Goal: Transaction & Acquisition: Download file/media

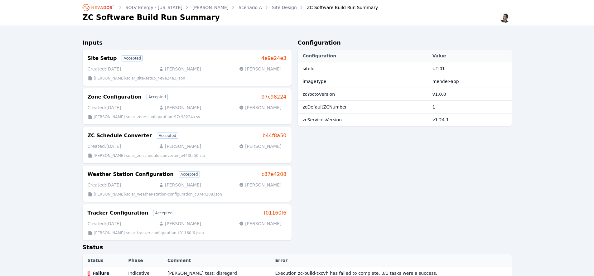
scroll to position [227, 0]
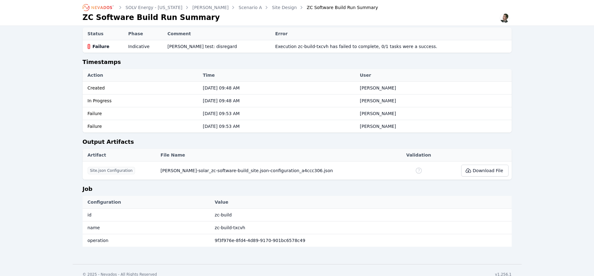
click at [111, 6] on icon "Breadcrumb" at bounding box center [98, 7] width 34 height 10
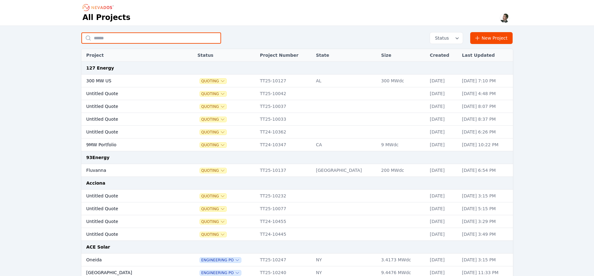
click at [138, 40] on input "text" at bounding box center [151, 37] width 140 height 11
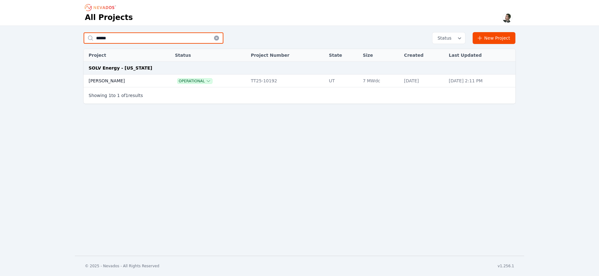
type input "******"
click at [104, 84] on td "[PERSON_NAME]" at bounding box center [122, 81] width 77 height 13
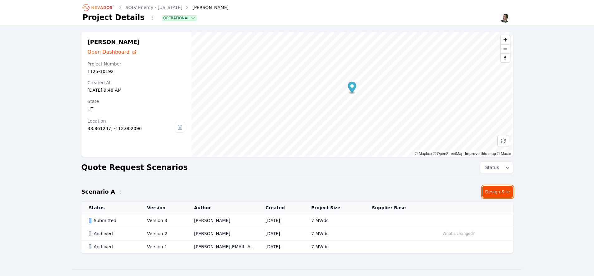
click at [507, 192] on link "Design Site" at bounding box center [498, 192] width 31 height 12
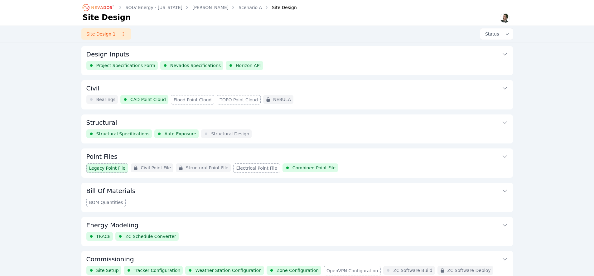
scroll to position [29, 0]
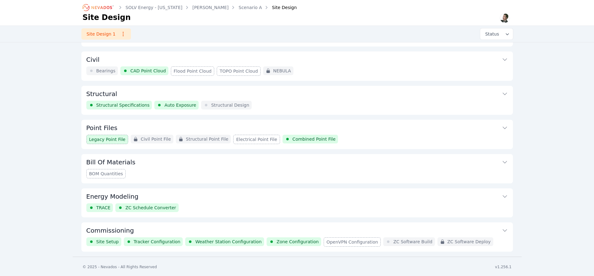
click at [414, 229] on button "Commissioning" at bounding box center [297, 229] width 422 height 15
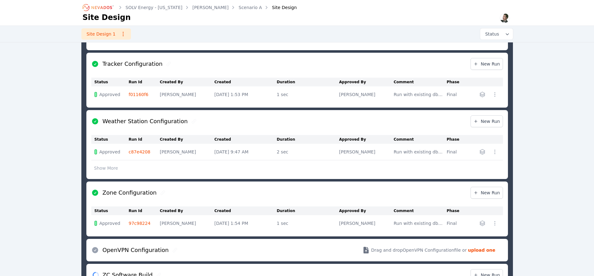
scroll to position [399, 0]
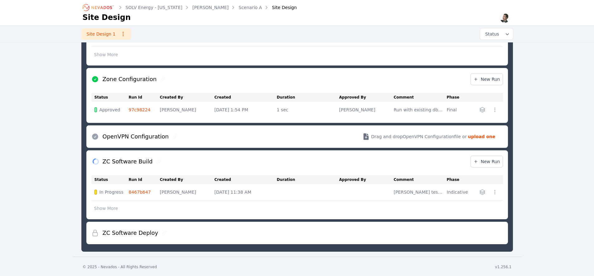
click at [143, 192] on link "8467b647" at bounding box center [140, 192] width 22 height 5
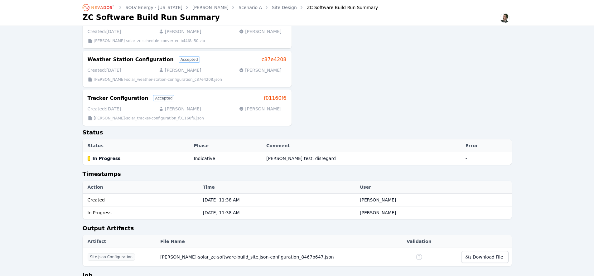
scroll to position [210, 0]
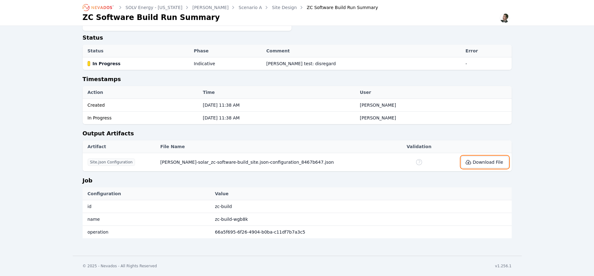
click at [482, 164] on button "Download File" at bounding box center [484, 162] width 47 height 12
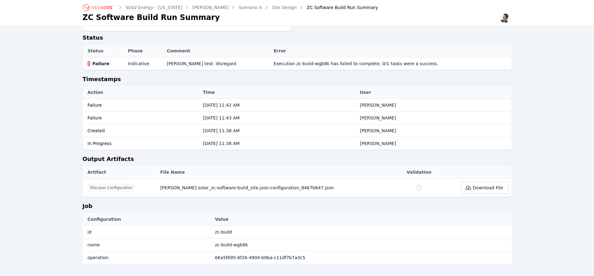
click at [98, 7] on icon "Breadcrumb" at bounding box center [98, 7] width 34 height 10
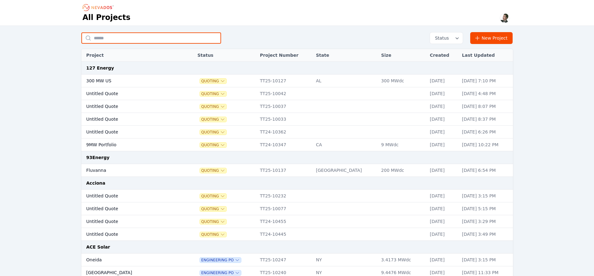
click at [157, 37] on input "text" at bounding box center [151, 37] width 140 height 11
type input "****"
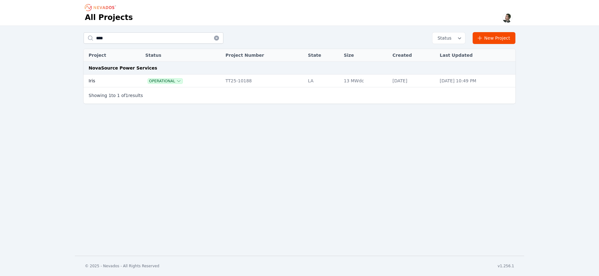
click at [118, 80] on td "Iris" at bounding box center [107, 81] width 47 height 13
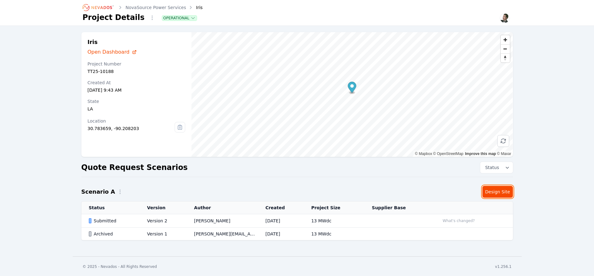
click at [499, 190] on link "Design Site" at bounding box center [498, 192] width 31 height 12
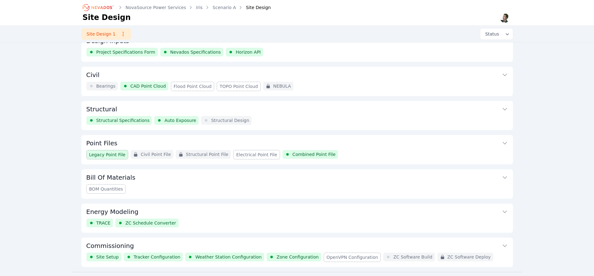
scroll to position [29, 0]
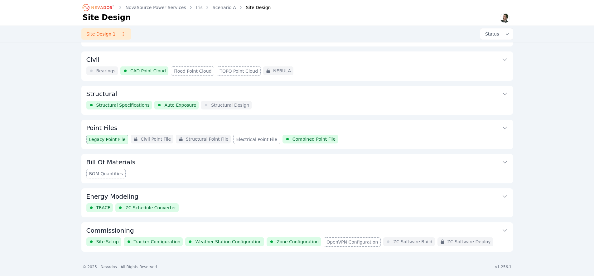
click at [268, 233] on button "Commissioning" at bounding box center [297, 229] width 422 height 15
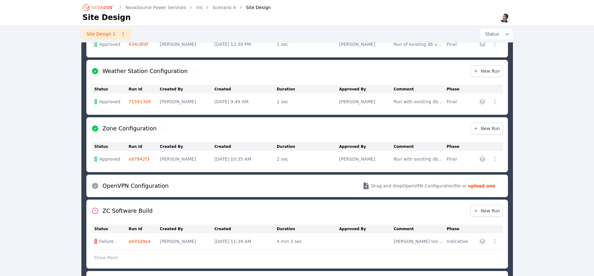
scroll to position [383, 0]
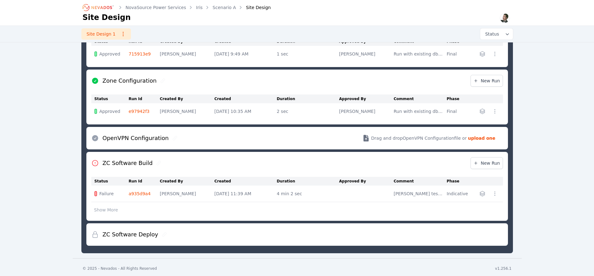
click at [138, 193] on link "a935d9a4" at bounding box center [140, 193] width 22 height 5
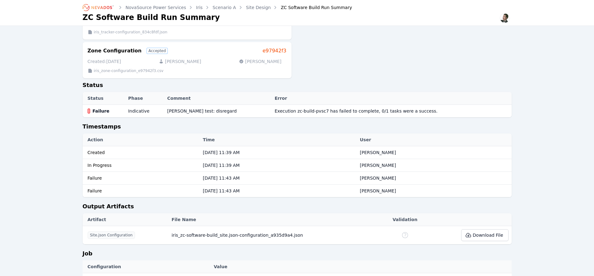
scroll to position [235, 0]
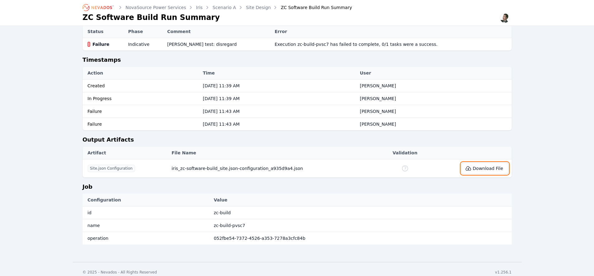
click at [484, 163] on button "Download File" at bounding box center [484, 169] width 47 height 12
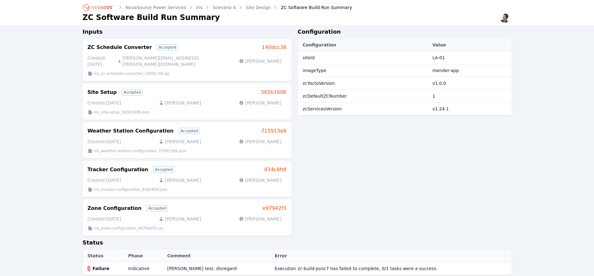
scroll to position [0, 0]
